Goal: Navigation & Orientation: Go to known website

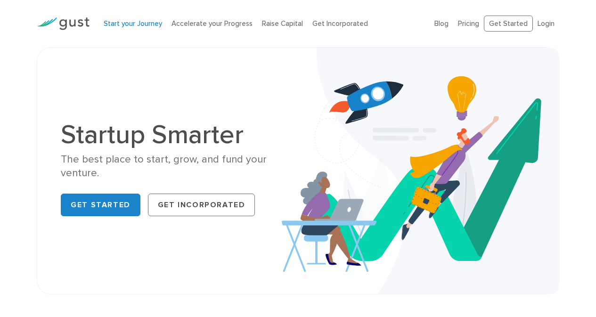
click at [132, 27] on link "Start your Journey" at bounding box center [133, 23] width 58 height 8
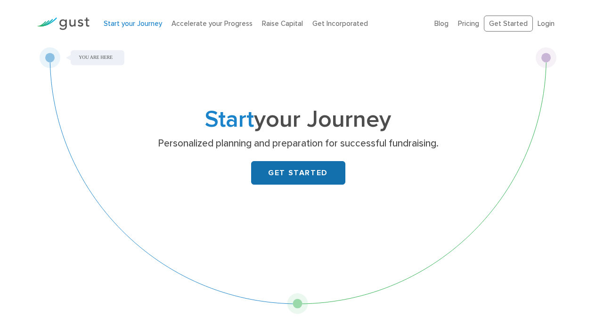
click at [272, 178] on link "GET STARTED" at bounding box center [298, 173] width 94 height 24
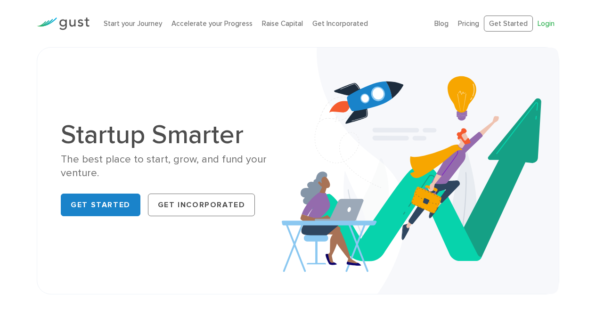
click at [543, 25] on link "Login" at bounding box center [546, 23] width 17 height 8
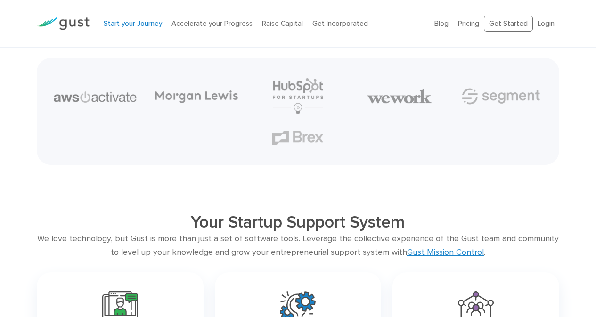
scroll to position [1193, 0]
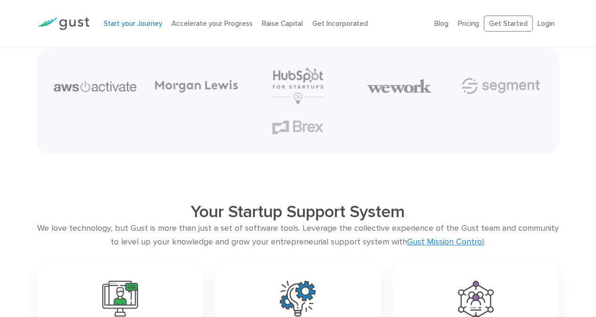
click at [78, 22] on img at bounding box center [63, 23] width 53 height 13
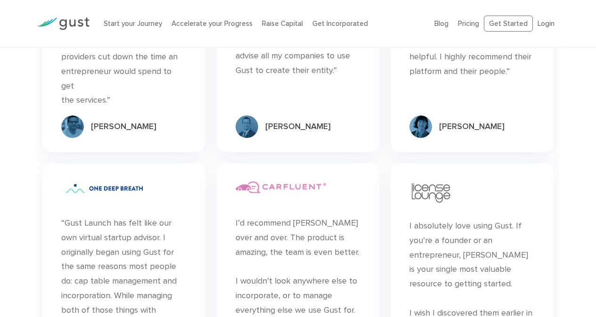
scroll to position [2717, 0]
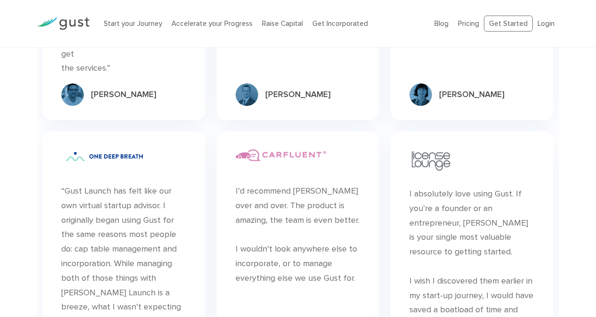
click at [452, 23] on ul "Blog FAQ Pricing Get Started Login Login" at bounding box center [496, 24] width 125 height 16
click at [447, 24] on link "Blog" at bounding box center [441, 23] width 14 height 8
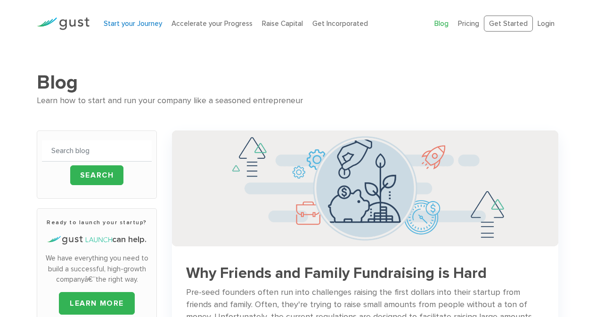
click at [132, 24] on link "Start your Journey" at bounding box center [133, 23] width 58 height 8
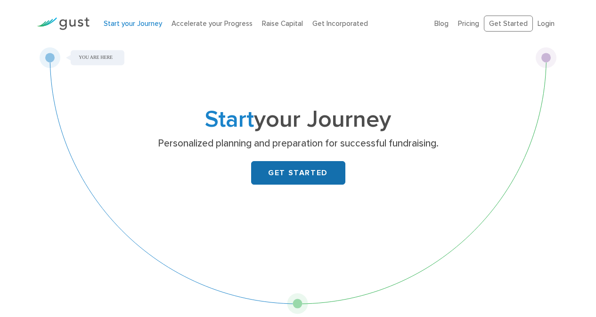
click at [305, 169] on link "GET STARTED" at bounding box center [298, 173] width 94 height 24
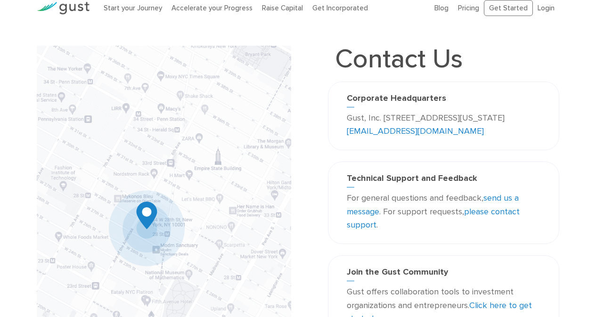
scroll to position [32, 0]
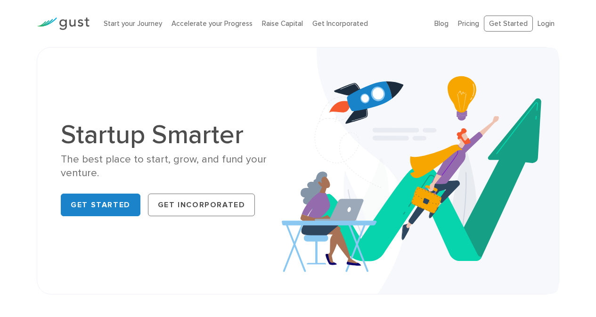
click at [66, 22] on img at bounding box center [63, 23] width 53 height 13
